Goal: Find specific page/section

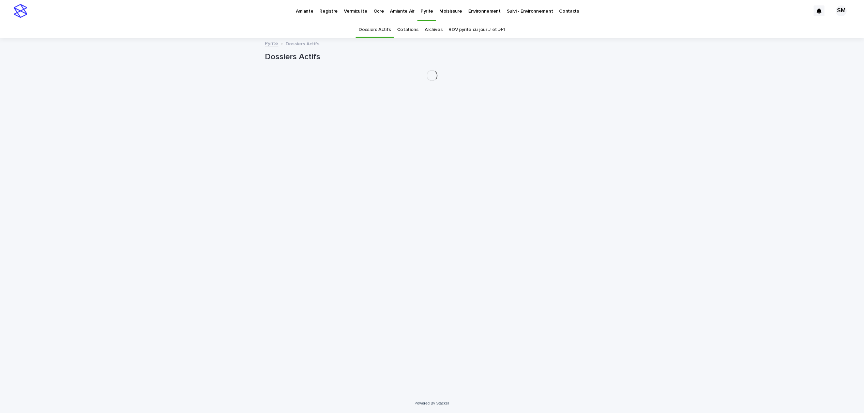
click at [475, 14] on p "Environnement" at bounding box center [484, 7] width 32 height 14
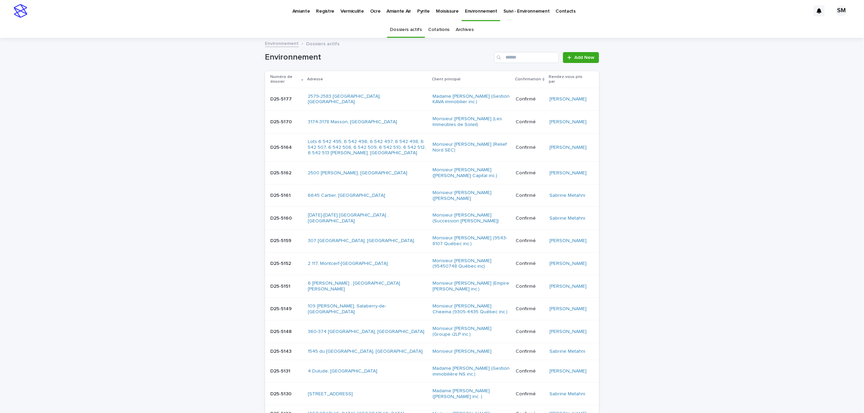
click at [500, 60] on div "Search" at bounding box center [499, 57] width 11 height 11
click at [506, 57] on input "Search" at bounding box center [526, 57] width 65 height 11
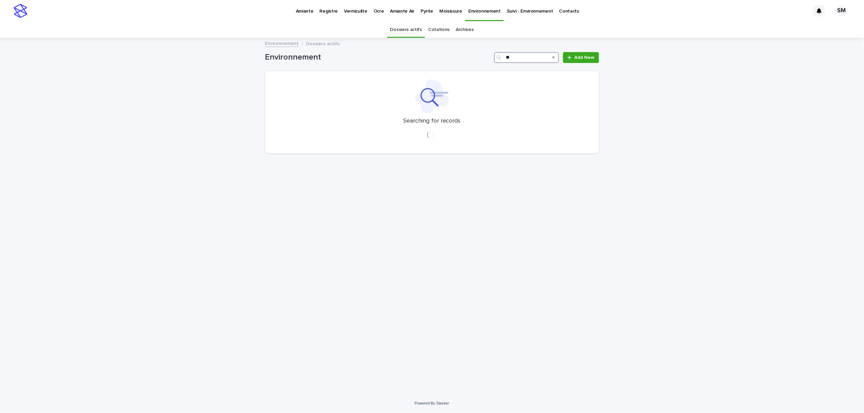
type input "*"
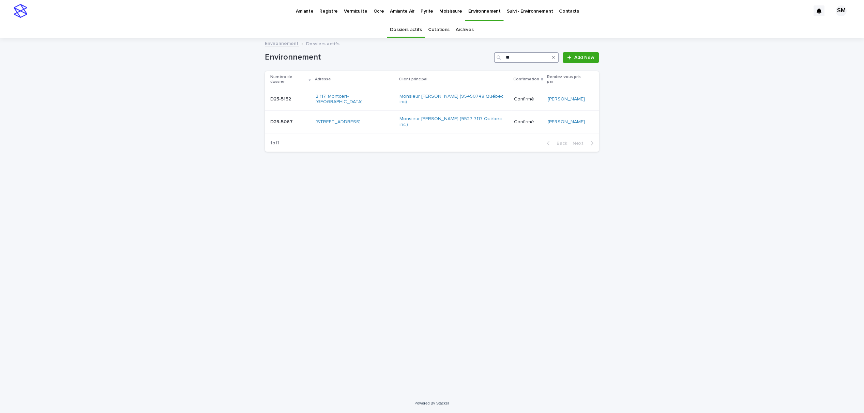
type input "*"
